Goal: Use online tool/utility: Utilize a website feature to perform a specific function

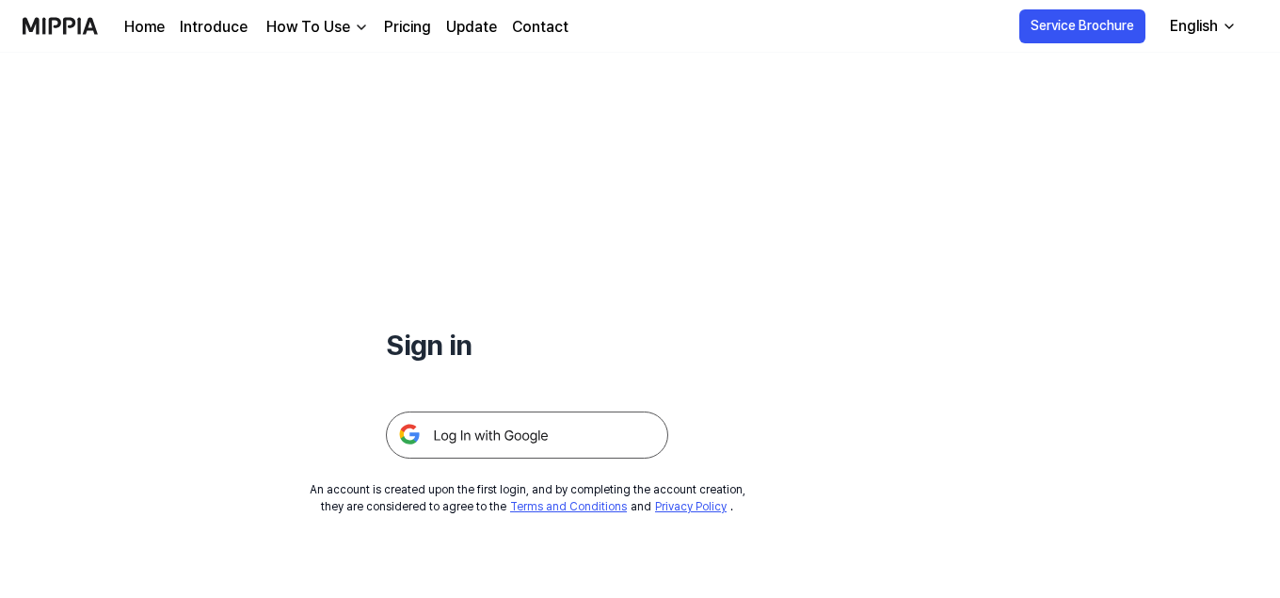
click at [516, 425] on img at bounding box center [527, 434] width 282 height 47
click at [511, 445] on img at bounding box center [527, 434] width 282 height 47
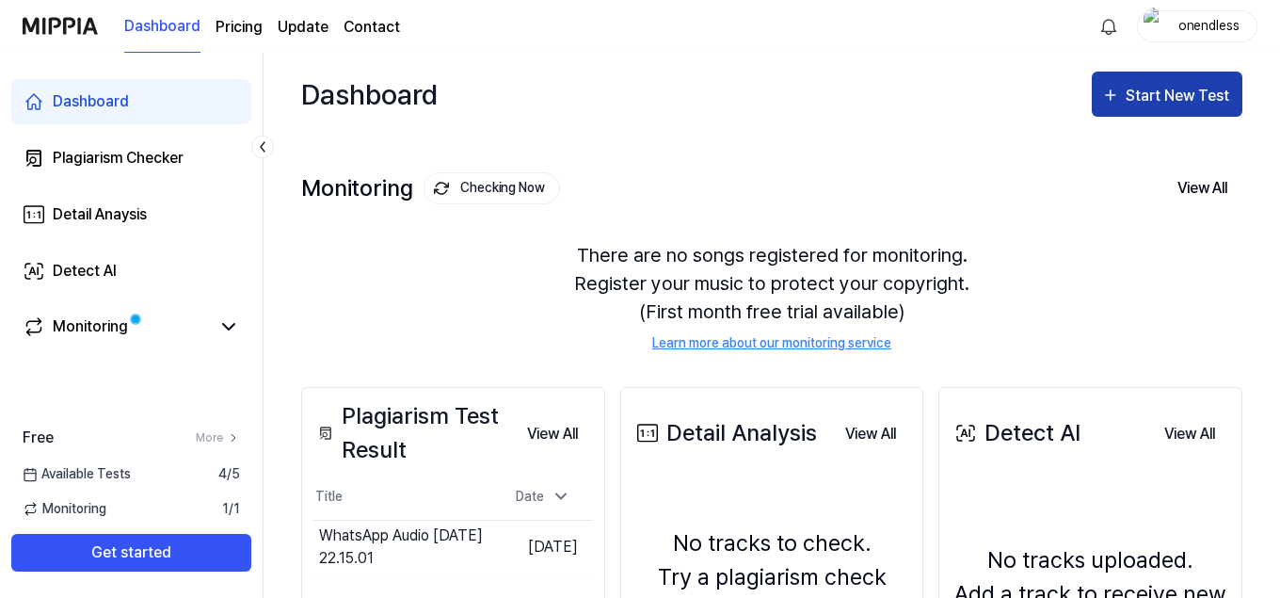
click at [1155, 104] on div "Start New Test" at bounding box center [1178, 96] width 107 height 24
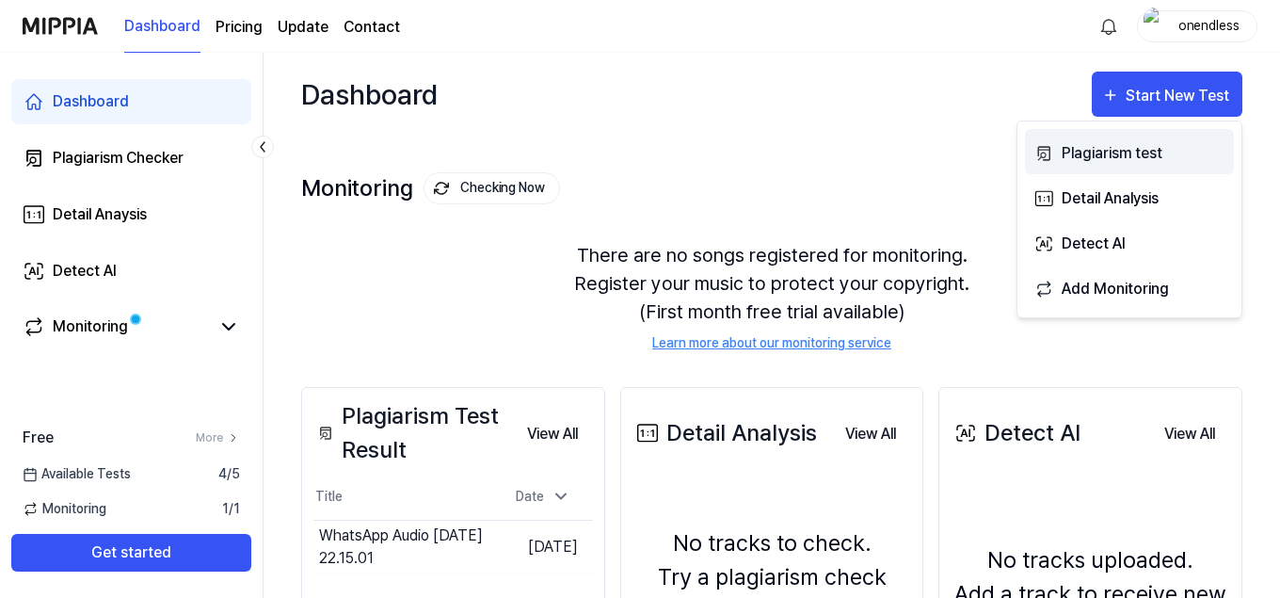
click at [1114, 157] on div "Plagiarism test" at bounding box center [1143, 153] width 164 height 24
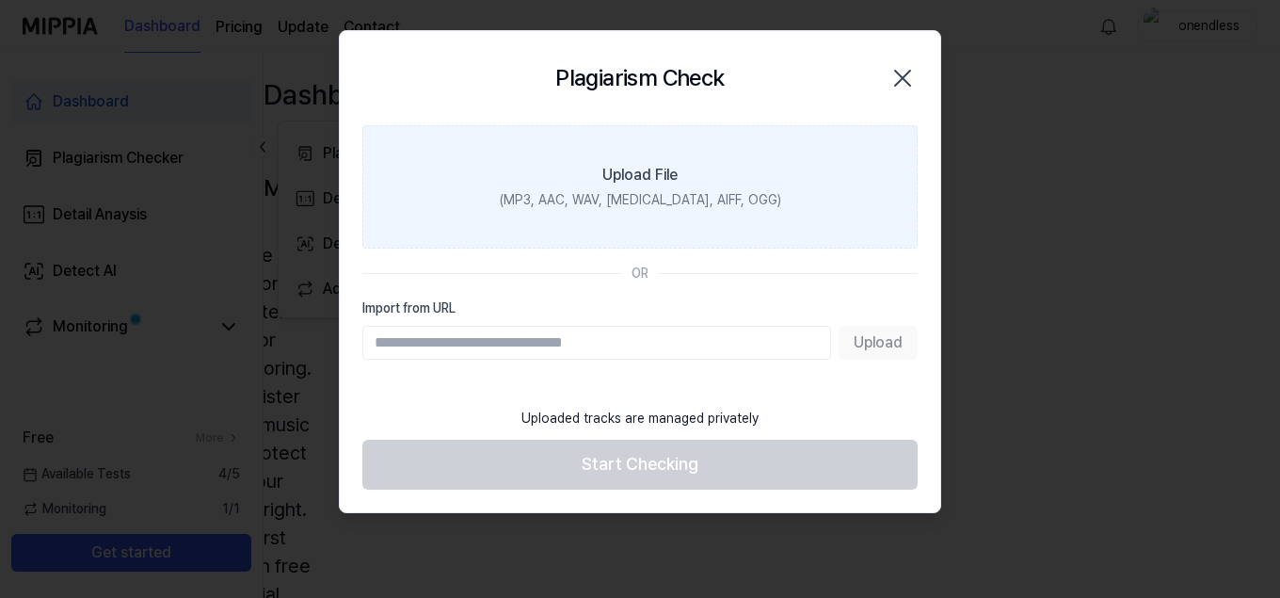
click at [628, 195] on div "(MP3, AAC, WAV, FLAC, AIFF, OGG)" at bounding box center [640, 200] width 281 height 20
click at [0, 0] on input "Upload File (MP3, AAC, WAV, FLAC, AIFF, OGG)" at bounding box center [0, 0] width 0 height 0
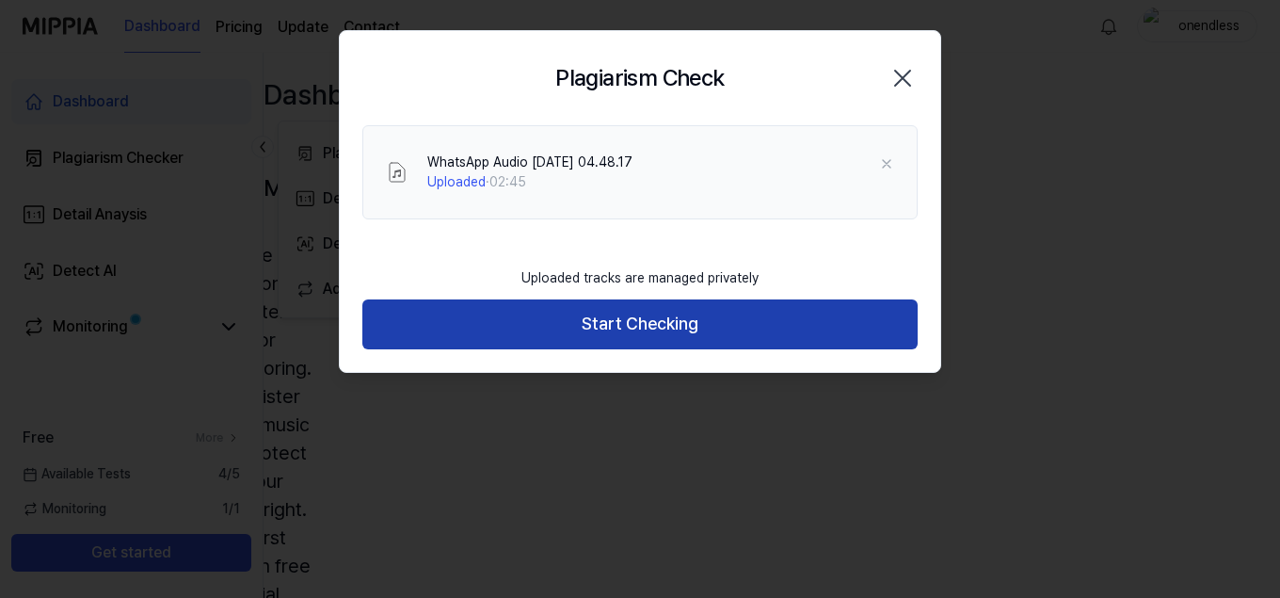
click at [635, 330] on button "Start Checking" at bounding box center [639, 324] width 555 height 50
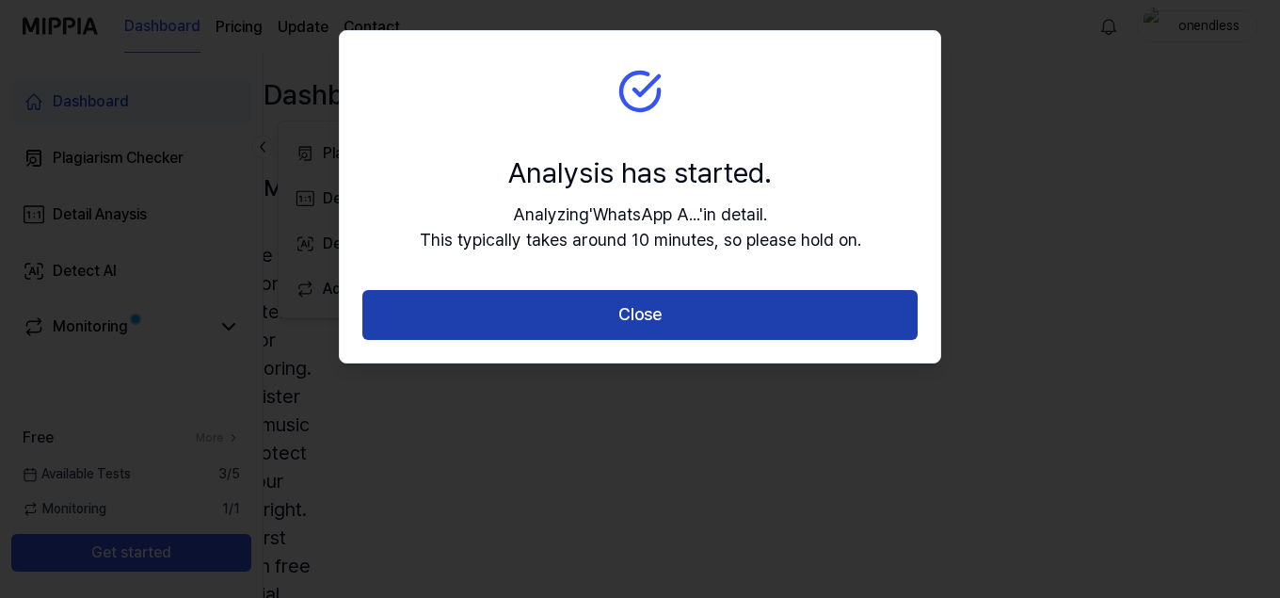
click at [701, 326] on button "Close" at bounding box center [639, 315] width 555 height 50
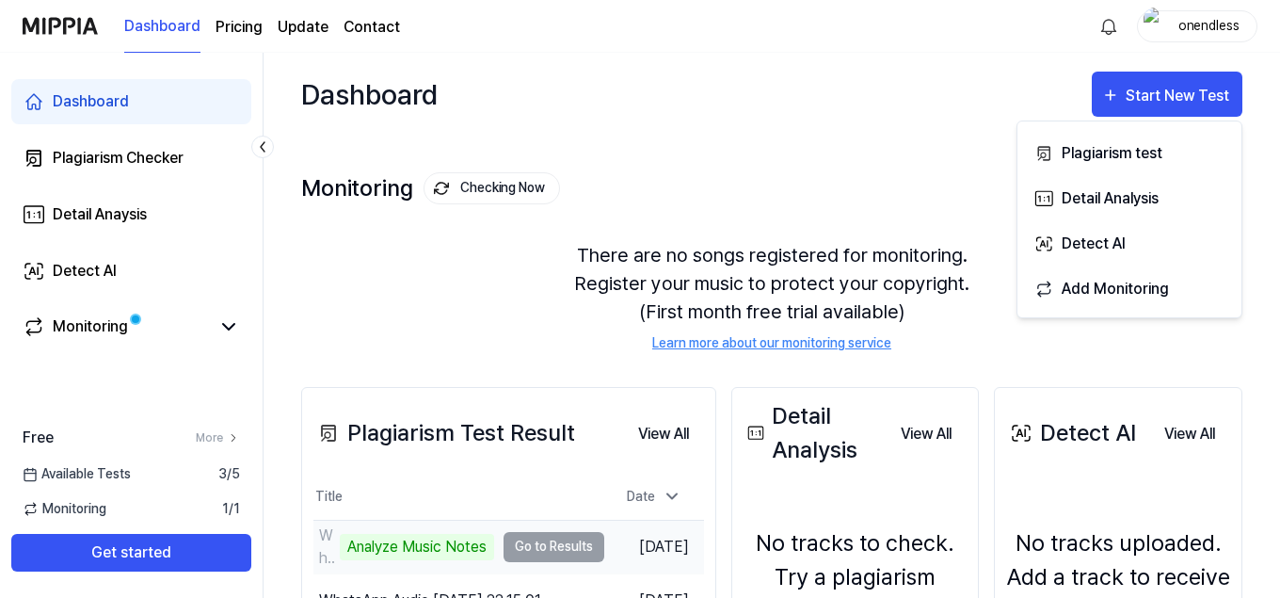
click at [561, 550] on td "WhatsApp Audio 2025-09-05 at 04.48.17 Analyze Music Notes Go to Results" at bounding box center [458, 546] width 291 height 53
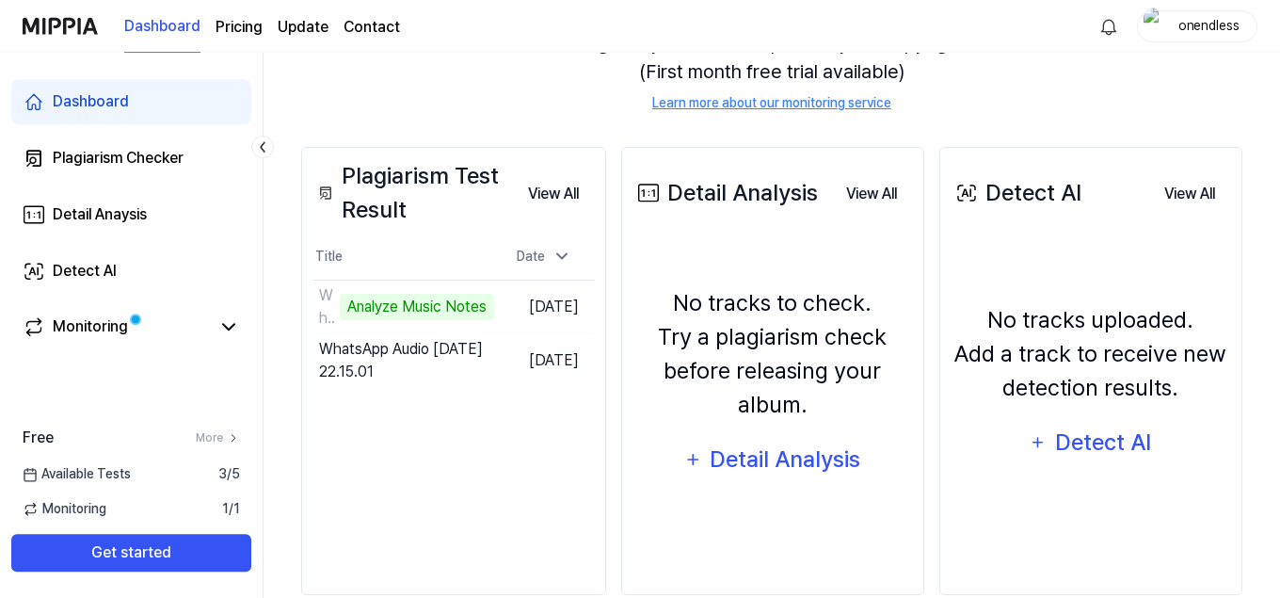
scroll to position [272, 0]
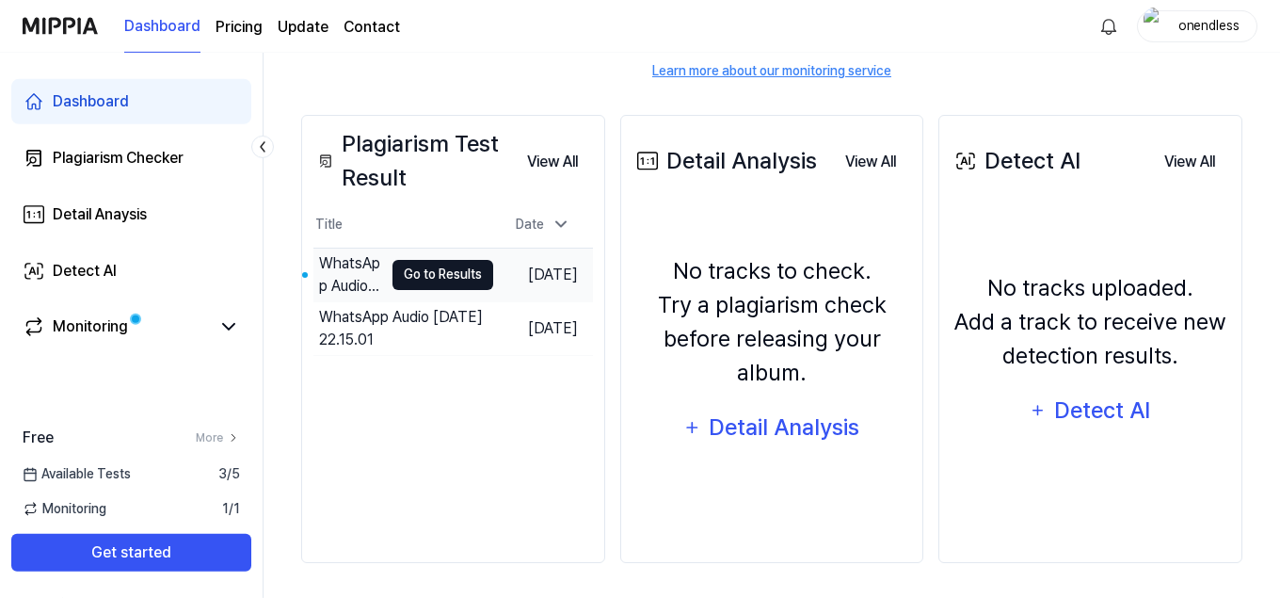
click at [435, 275] on button "Go to Results" at bounding box center [442, 275] width 101 height 30
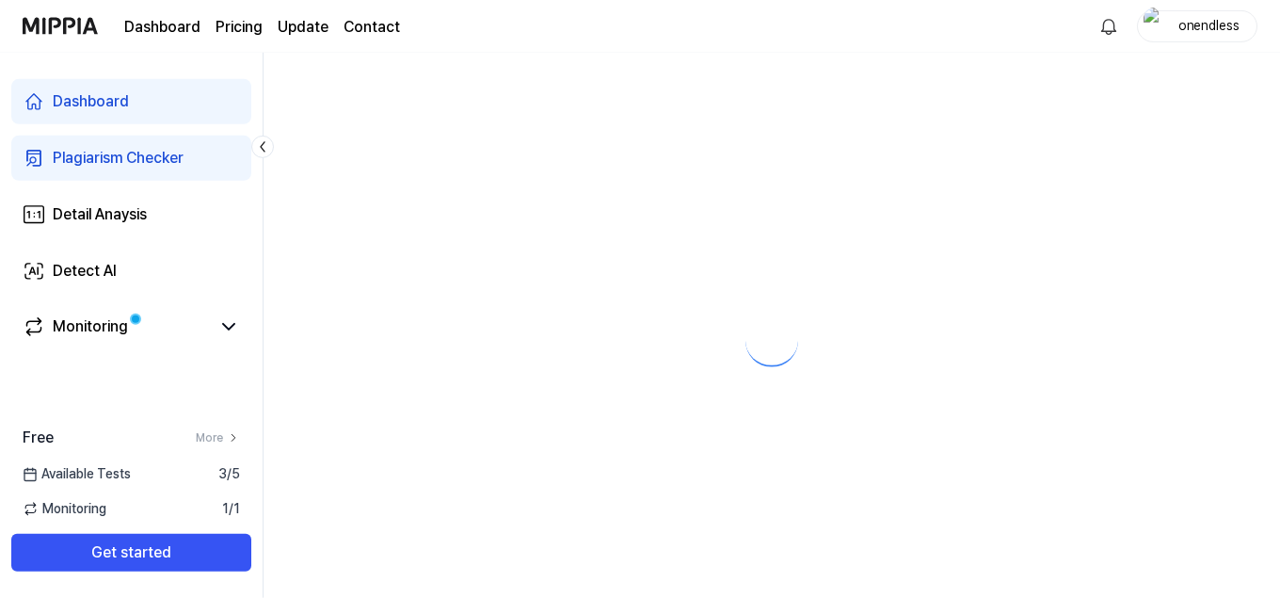
scroll to position [0, 0]
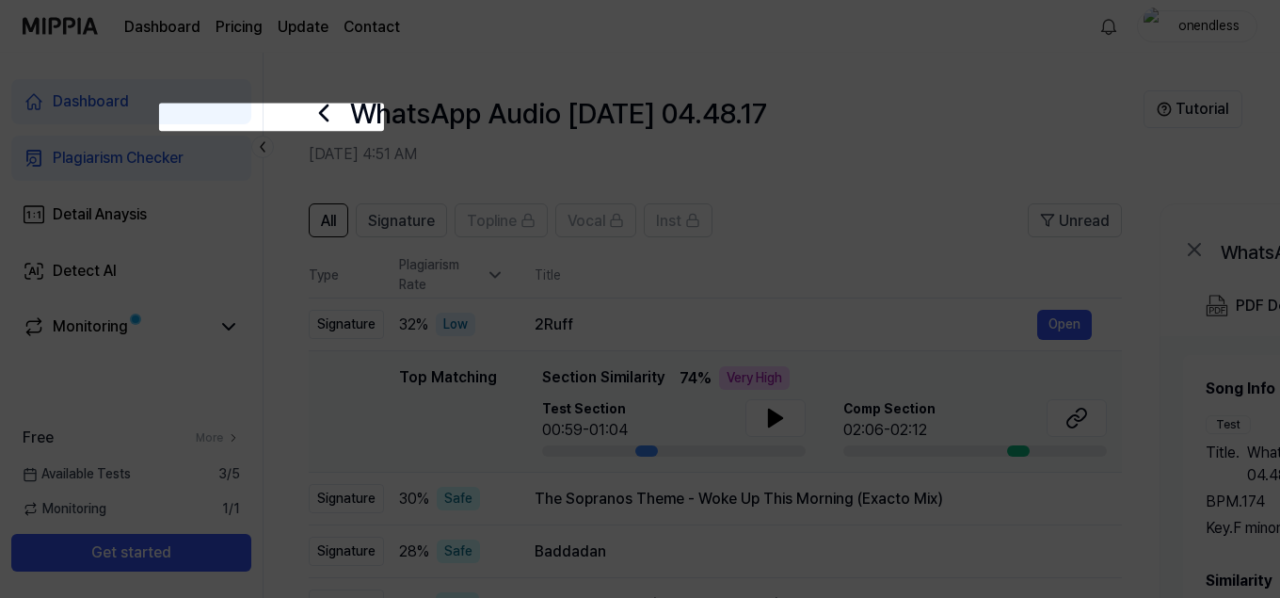
click at [1199, 188] on icon at bounding box center [640, 394] width 1280 height 789
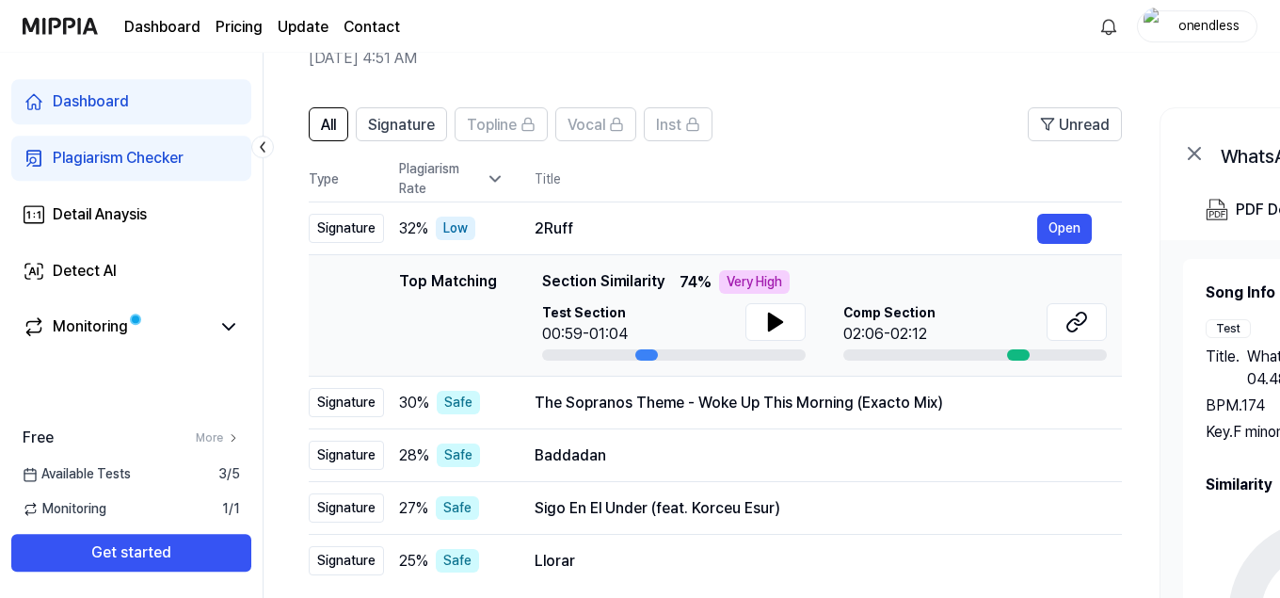
scroll to position [94, 0]
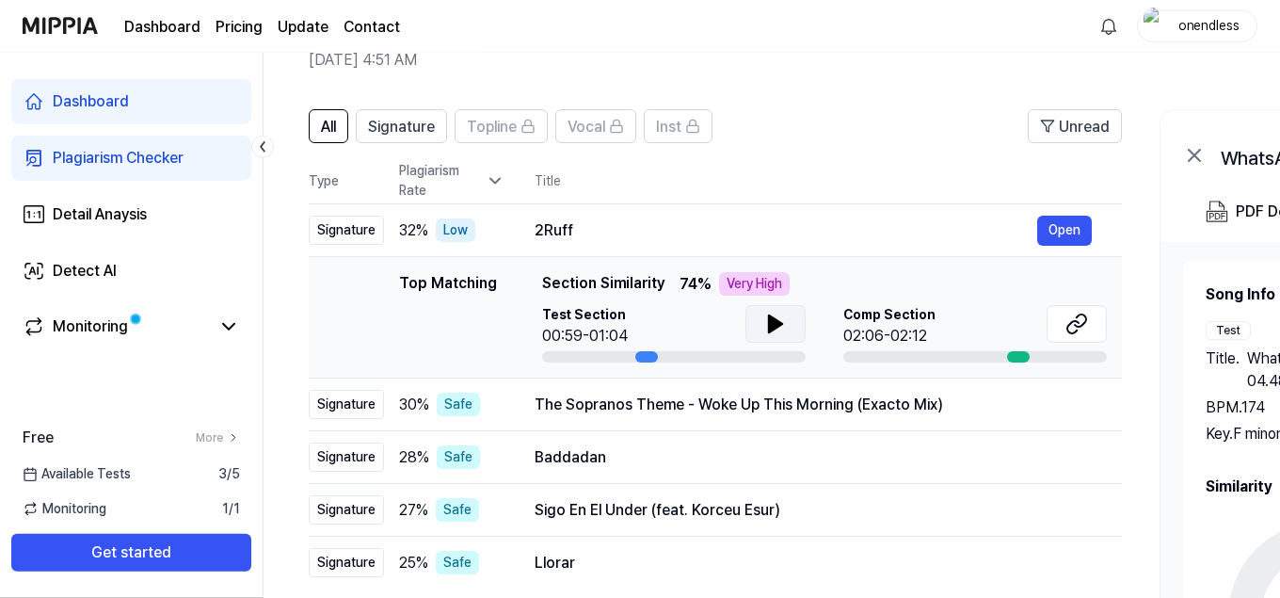
click at [773, 327] on icon at bounding box center [775, 323] width 13 height 17
click at [1080, 326] on icon at bounding box center [1080, 320] width 11 height 12
click at [774, 326] on icon at bounding box center [775, 323] width 13 height 17
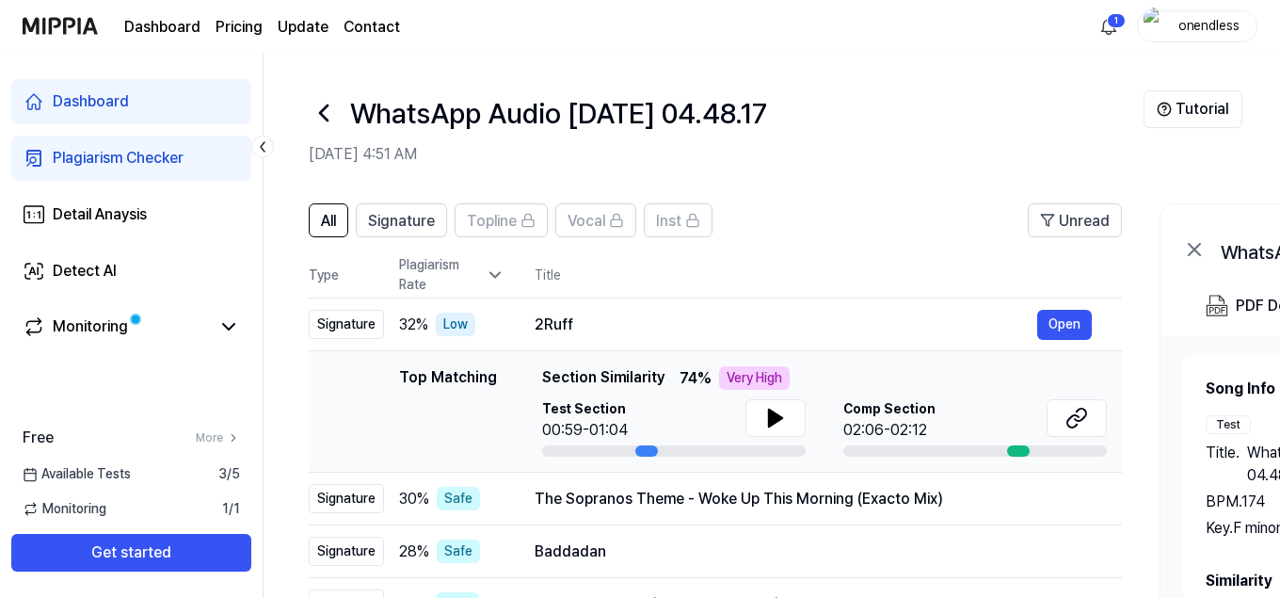
click at [1107, 24] on html "Dashboard Pricing Update Contact 1 onendless Dashboard Plagiarism Checker Detai…" at bounding box center [640, 299] width 1280 height 598
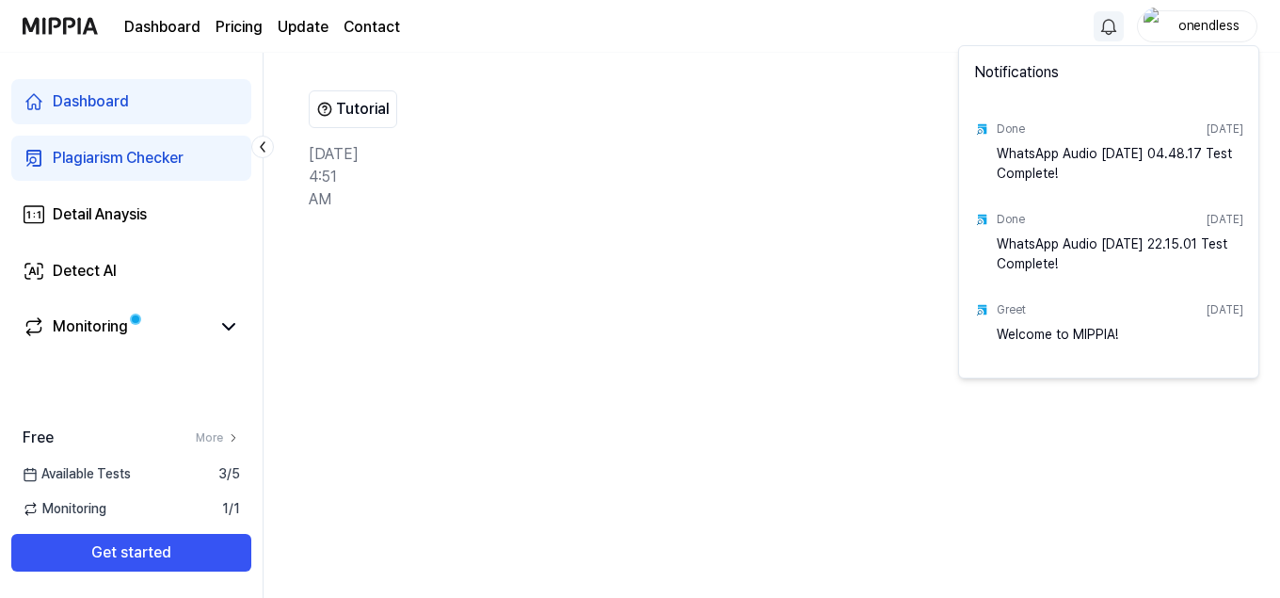
click at [1107, 28] on img "button" at bounding box center [1108, 26] width 23 height 23
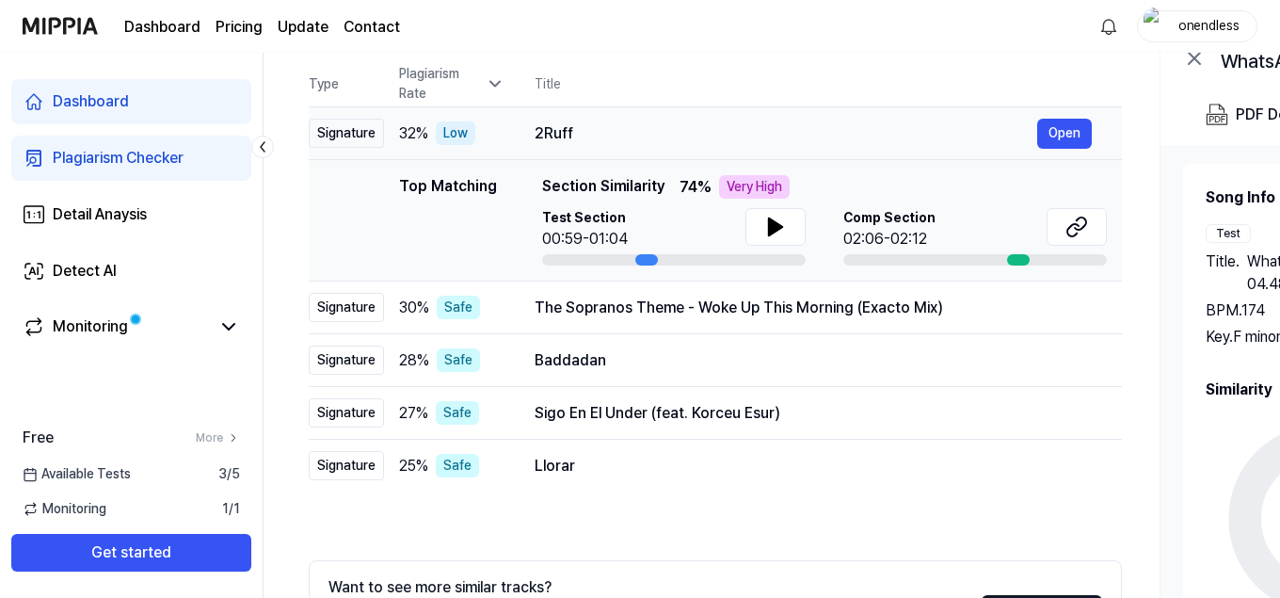
scroll to position [199, 0]
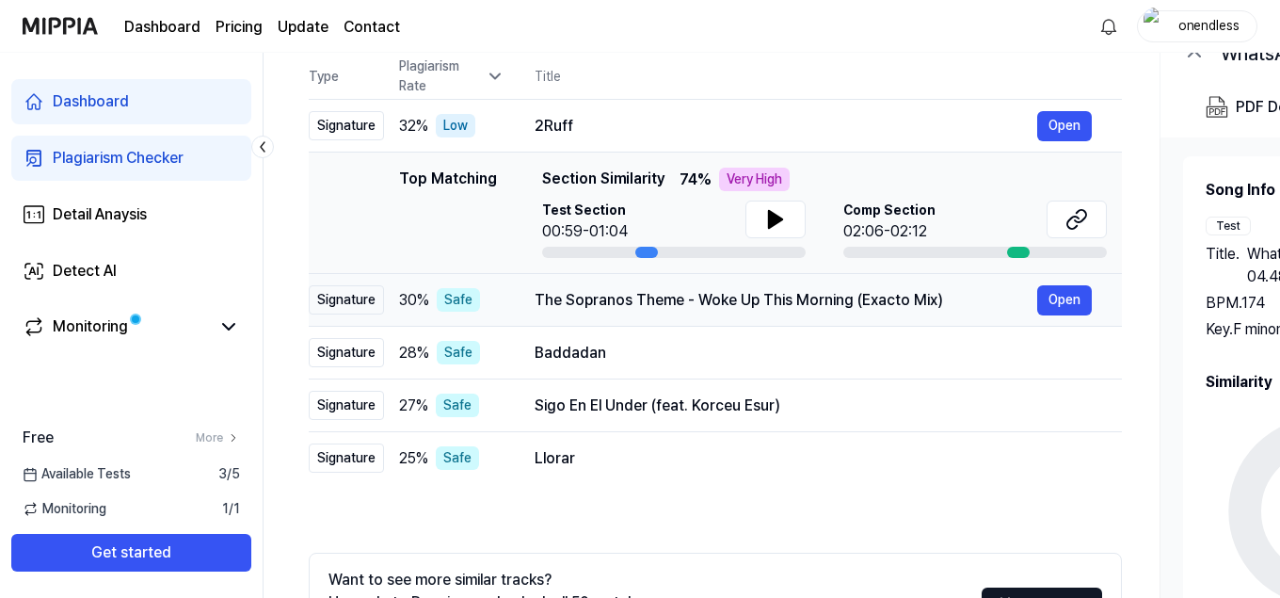
click at [1038, 295] on button "Open" at bounding box center [1064, 300] width 55 height 30
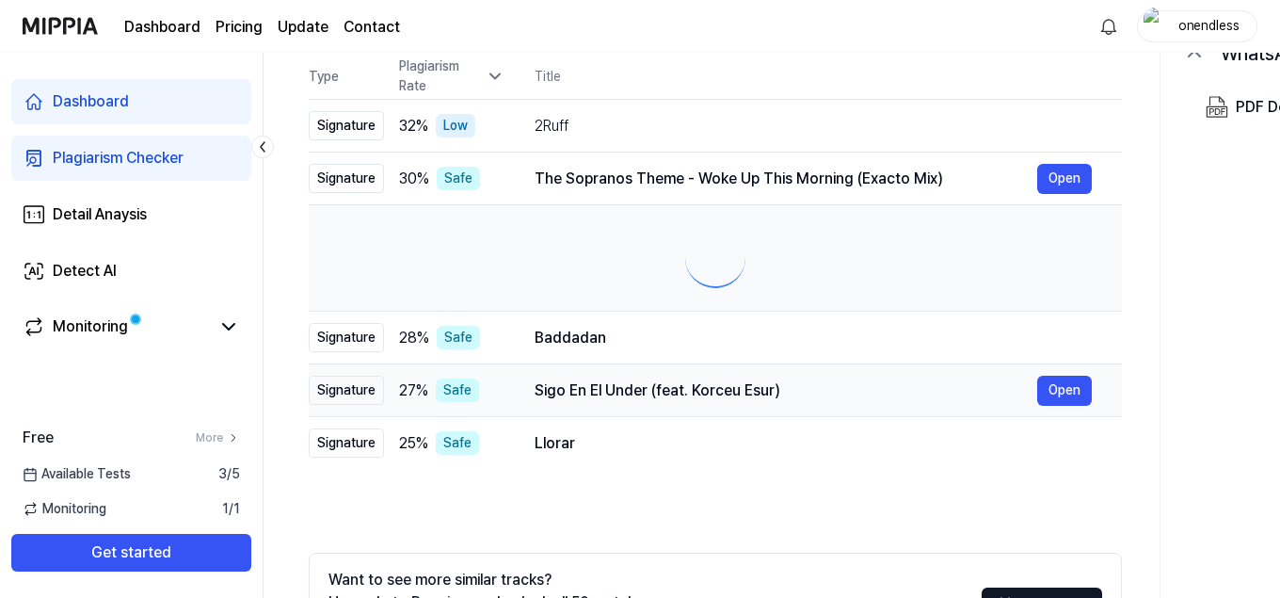
scroll to position [0, 0]
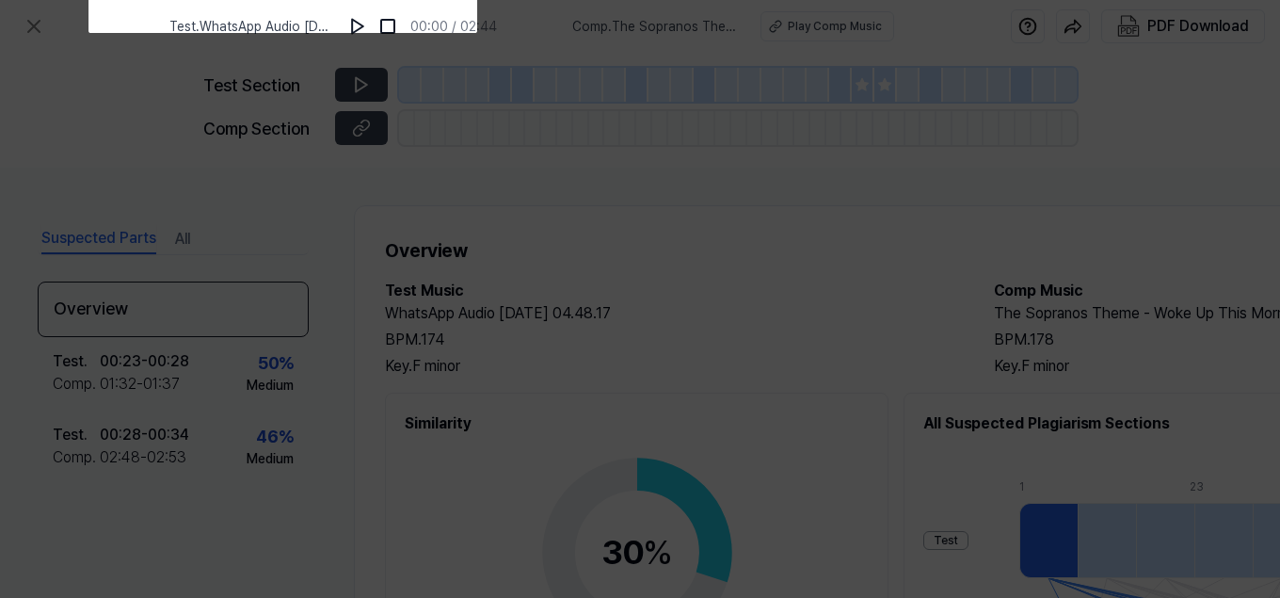
click at [784, 202] on icon at bounding box center [640, 391] width 1280 height 793
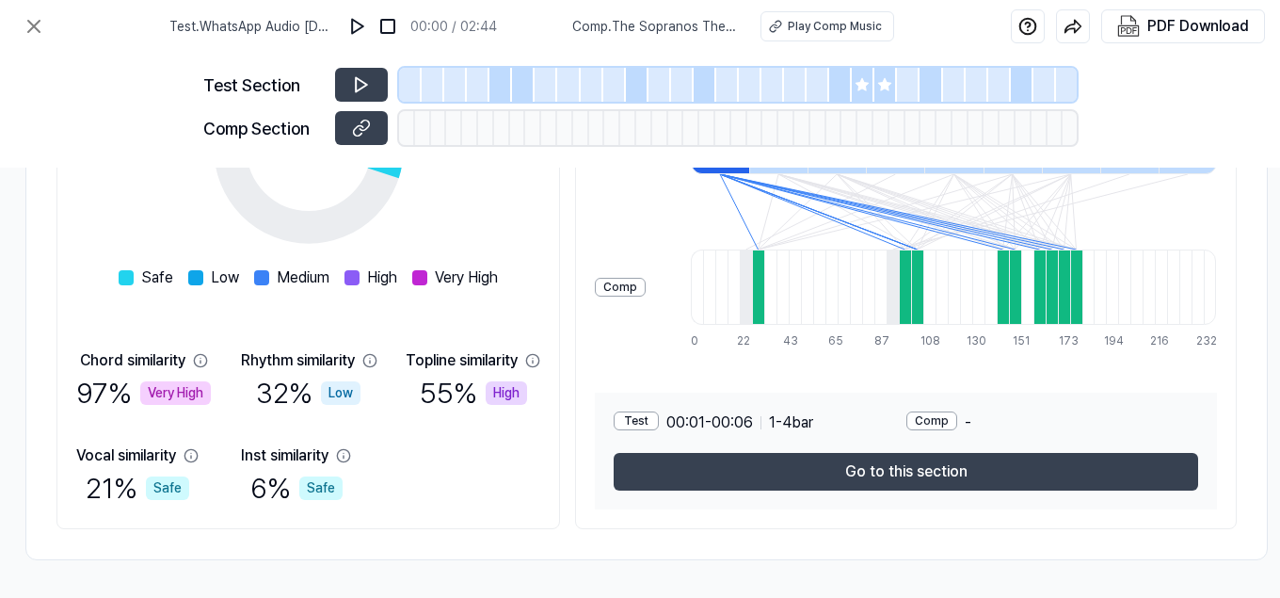
scroll to position [404, 327]
click at [800, 474] on button "Go to this section" at bounding box center [906, 472] width 584 height 38
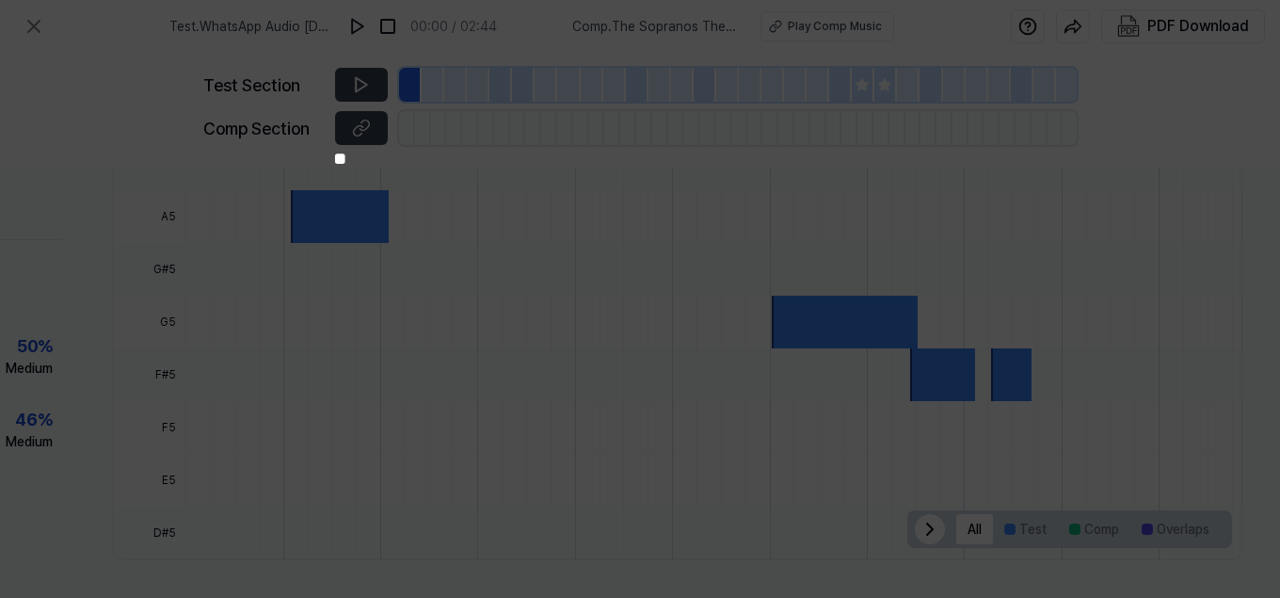
click at [805, 462] on icon at bounding box center [640, 394] width 1280 height 789
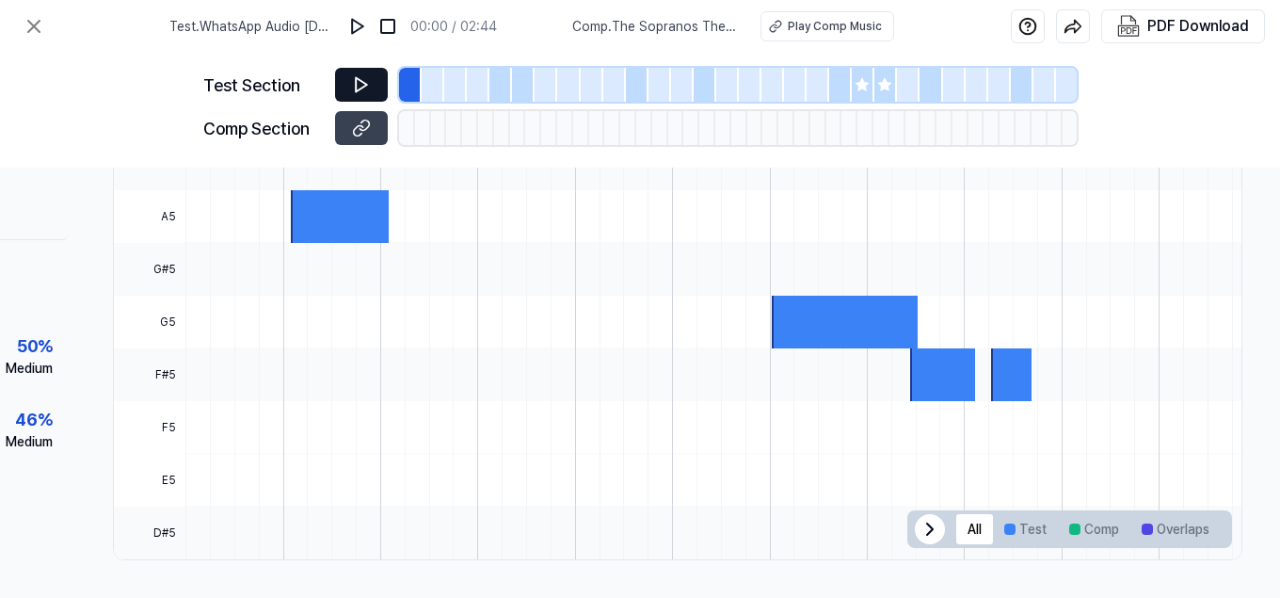
click at [354, 85] on icon at bounding box center [361, 84] width 19 height 19
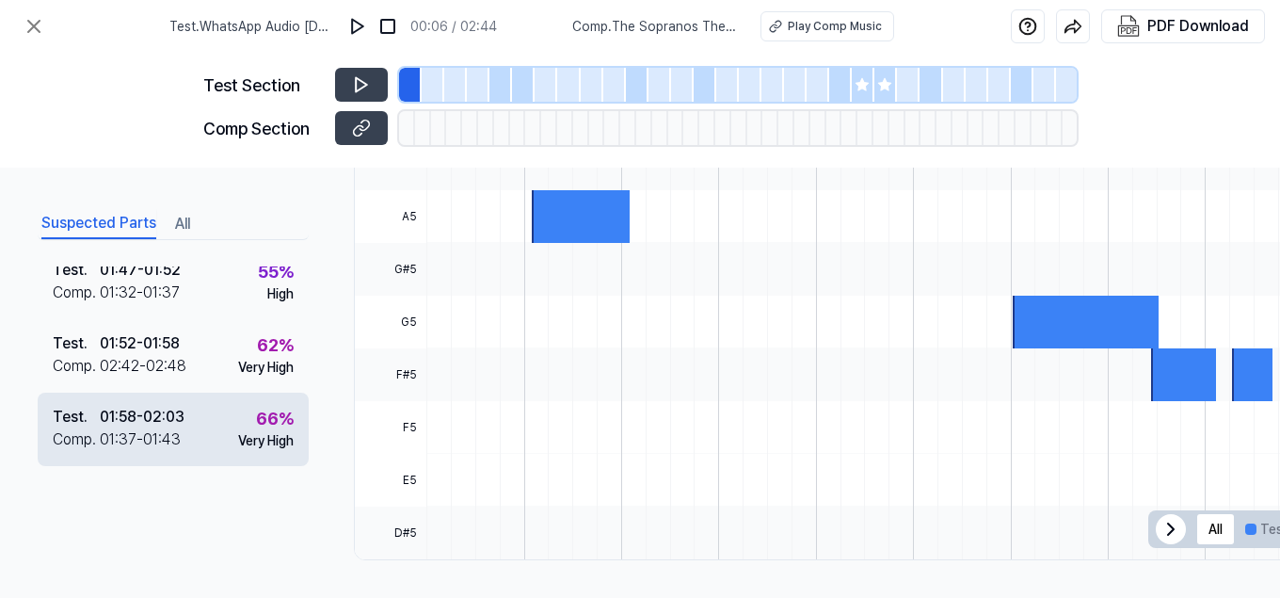
scroll to position [370, 0]
click at [216, 422] on div "Test . 01:58 - 02:03 Comp . 01:37 - 01:43 66 % Very High" at bounding box center [173, 426] width 271 height 73
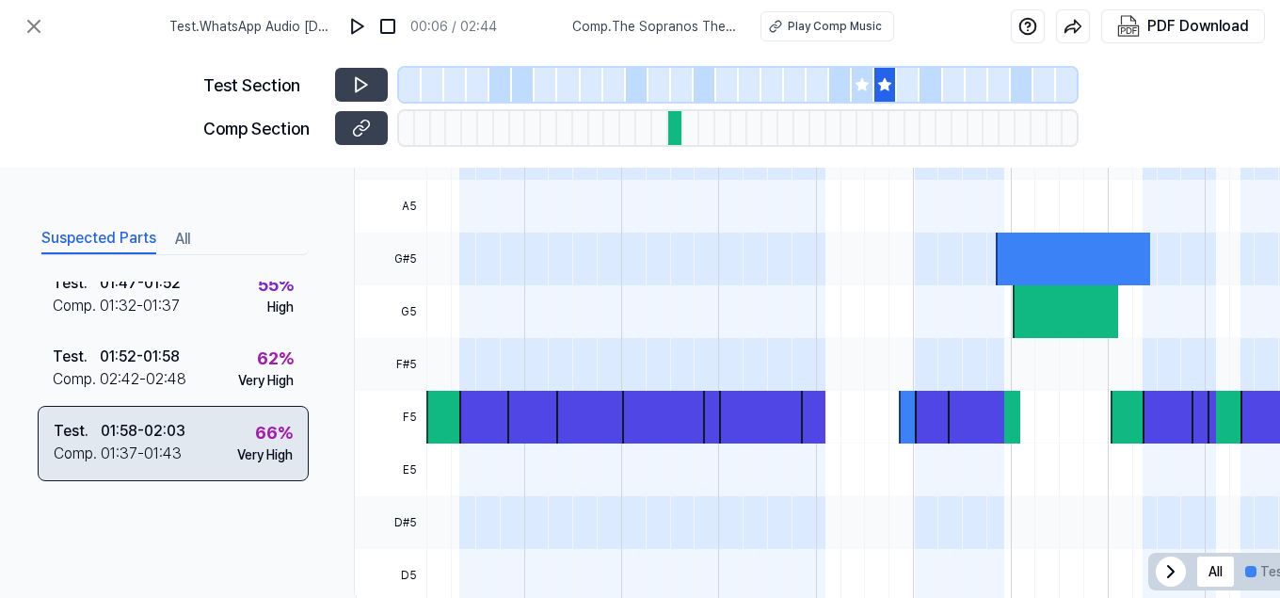
scroll to position [693, 0]
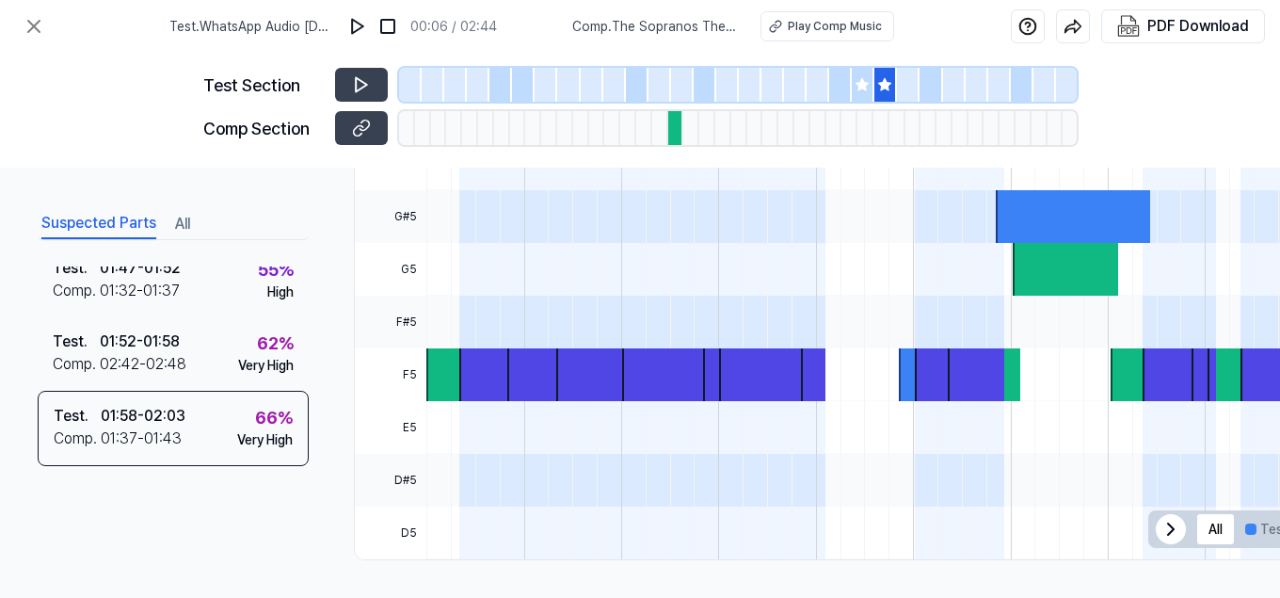
click at [673, 130] on div at bounding box center [676, 128] width 16 height 34
click at [359, 125] on icon at bounding box center [358, 130] width 9 height 10
click at [355, 84] on icon at bounding box center [361, 84] width 19 height 19
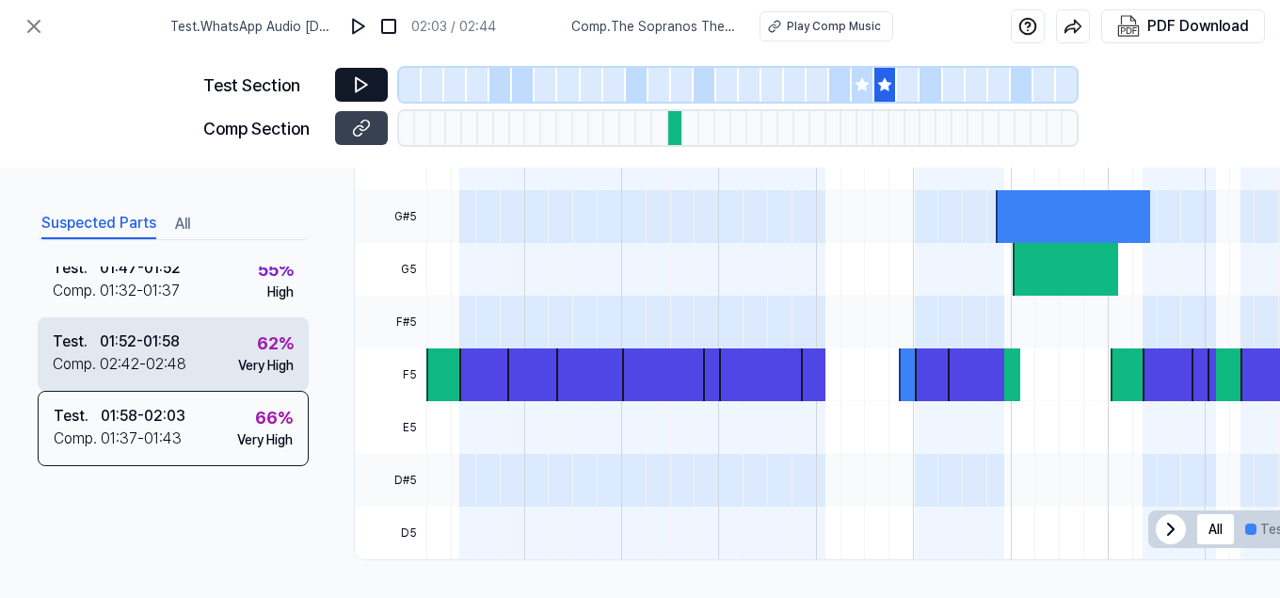
click at [202, 347] on div "Test . 01:52 - 01:58 Comp . 02:42 - 02:48 62 % Very High" at bounding box center [173, 353] width 271 height 73
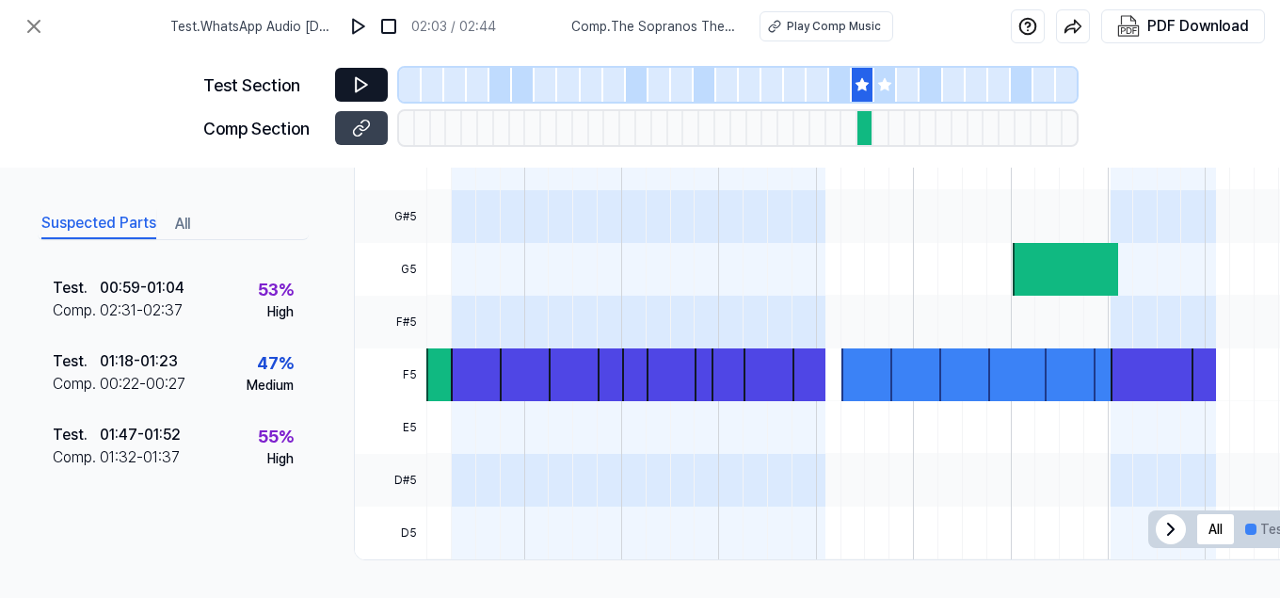
scroll to position [0, 0]
